Goal: Transaction & Acquisition: Purchase product/service

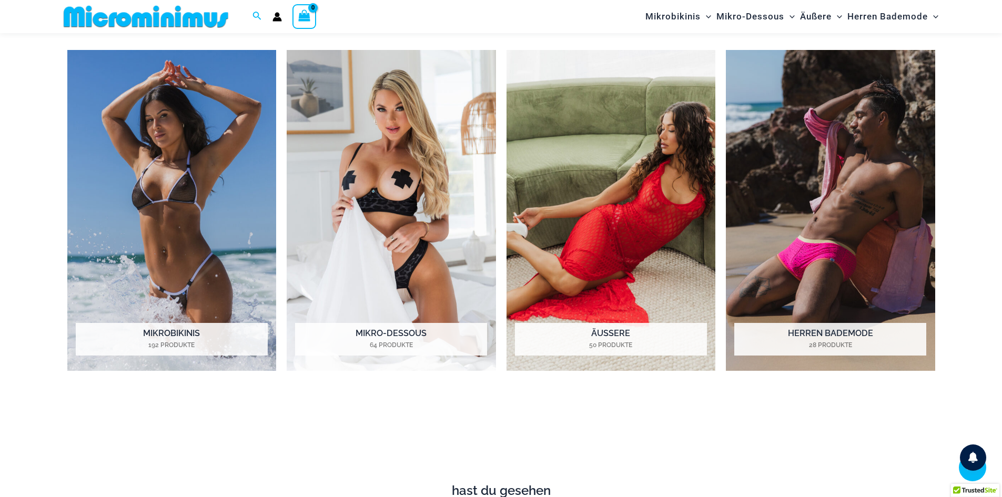
scroll to position [955, 0]
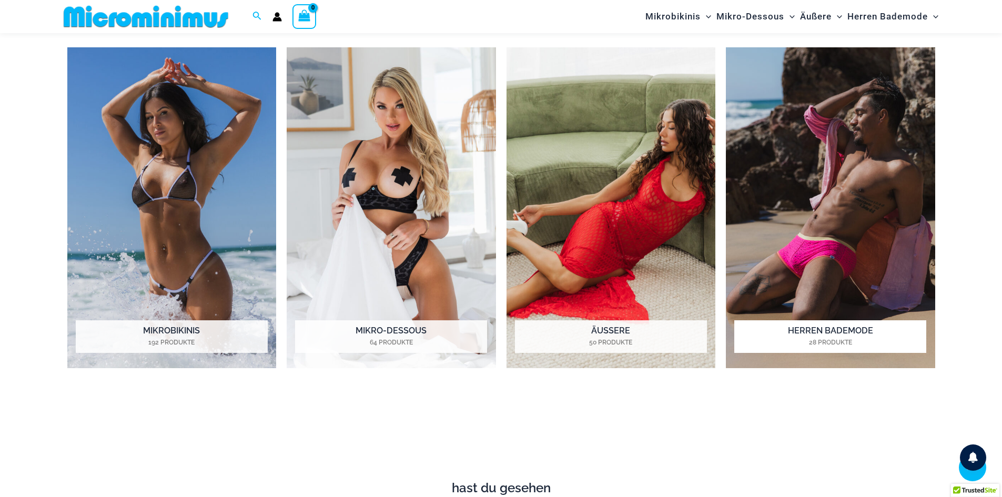
type input "**********"
click at [839, 327] on font "Herren Bademode" at bounding box center [830, 331] width 85 height 10
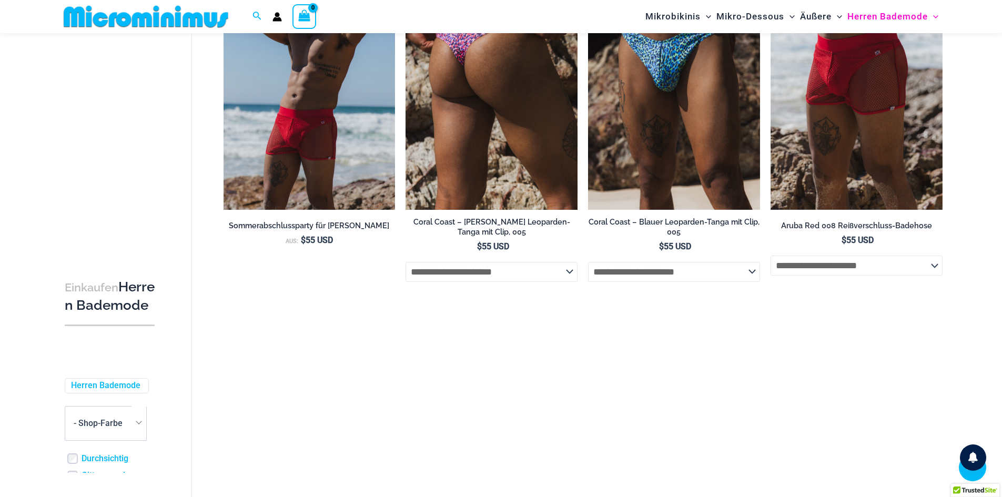
scroll to position [314, 0]
